Goal: Find specific page/section: Find specific page/section

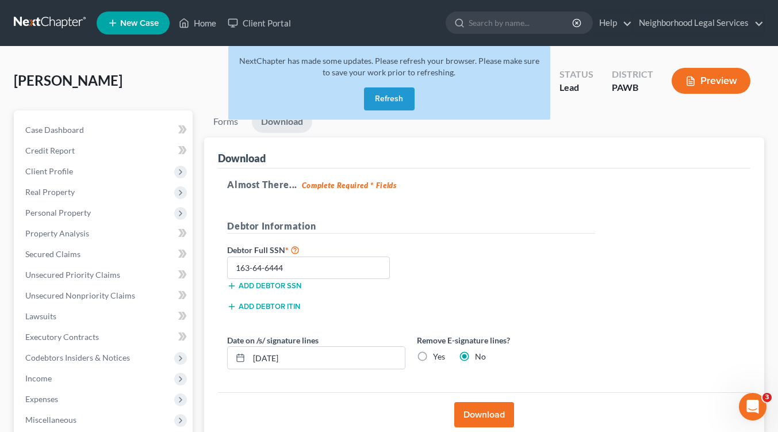
click at [396, 99] on button "Refresh" at bounding box center [389, 98] width 51 height 23
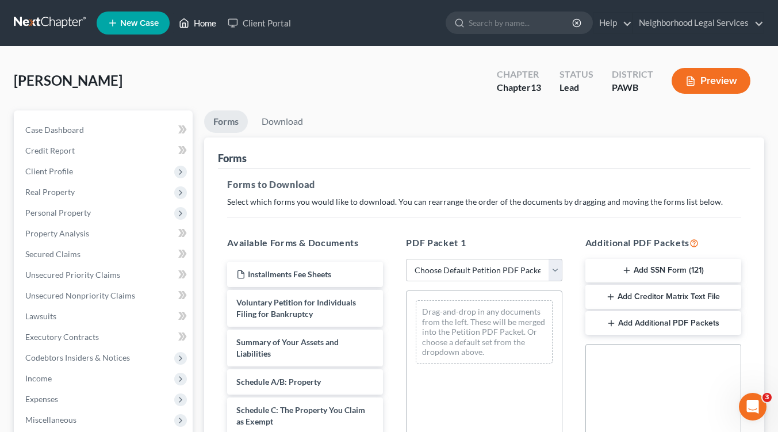
click at [205, 22] on link "Home" at bounding box center [197, 23] width 49 height 21
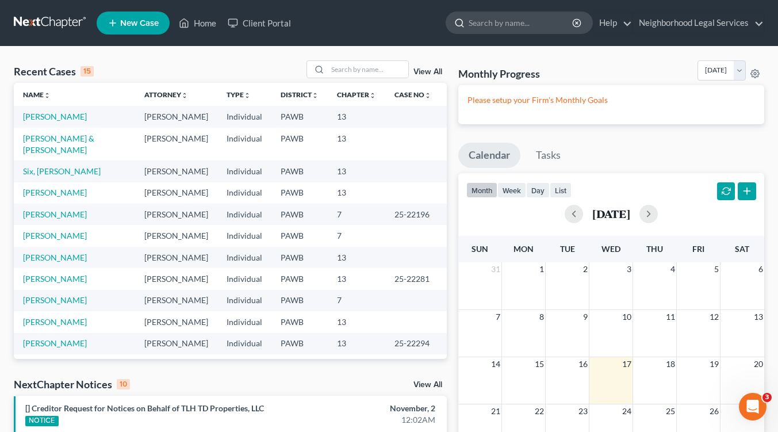
click at [514, 20] on input "search" at bounding box center [520, 22] width 105 height 21
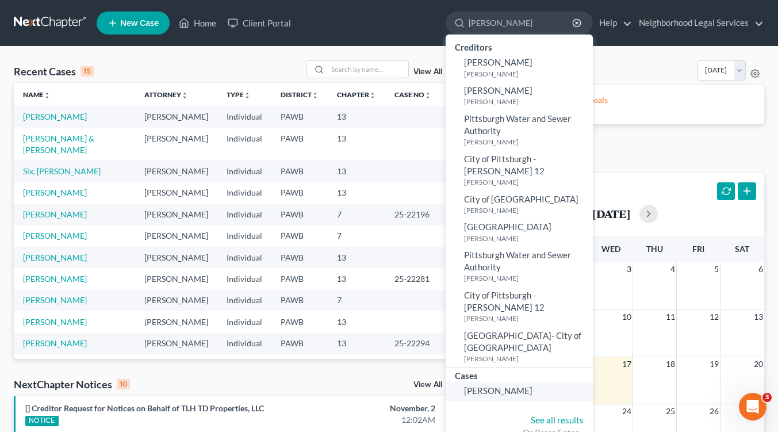
type input "[PERSON_NAME]"
click at [491, 385] on span "[PERSON_NAME]" at bounding box center [498, 390] width 68 height 10
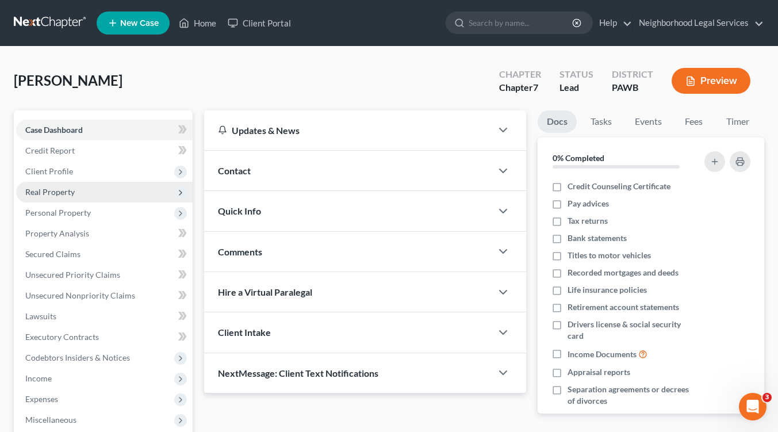
click at [46, 191] on span "Real Property" at bounding box center [49, 192] width 49 height 10
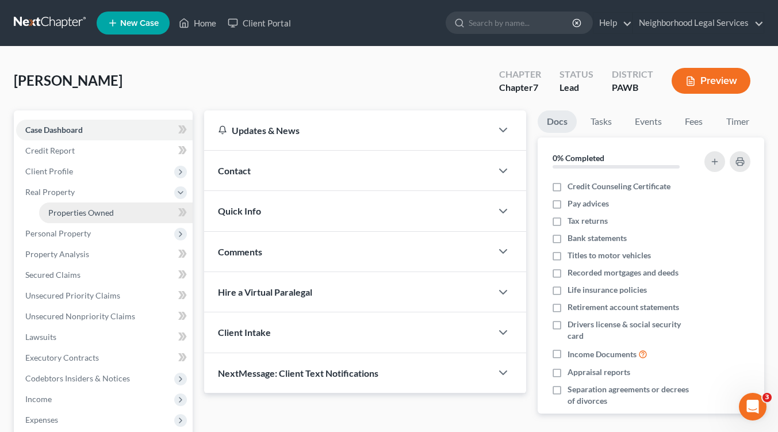
click at [57, 210] on span "Properties Owned" at bounding box center [81, 212] width 66 height 10
